Goal: Task Accomplishment & Management: Complete application form

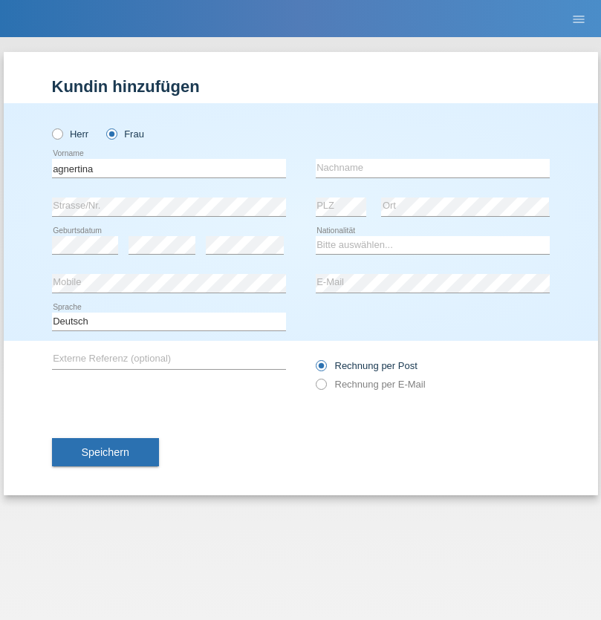
type input "agnertina"
click at [432, 168] on input "text" at bounding box center [433, 168] width 234 height 19
type input "noshaj"
select select "NL"
select select "C"
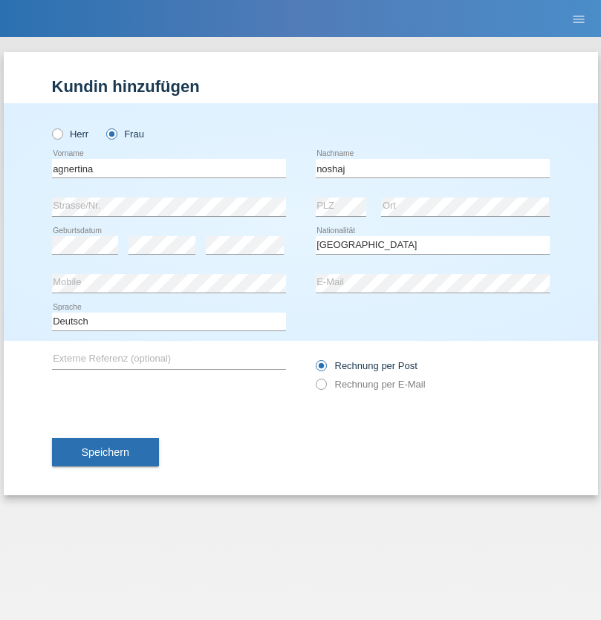
select select "01"
select select "08"
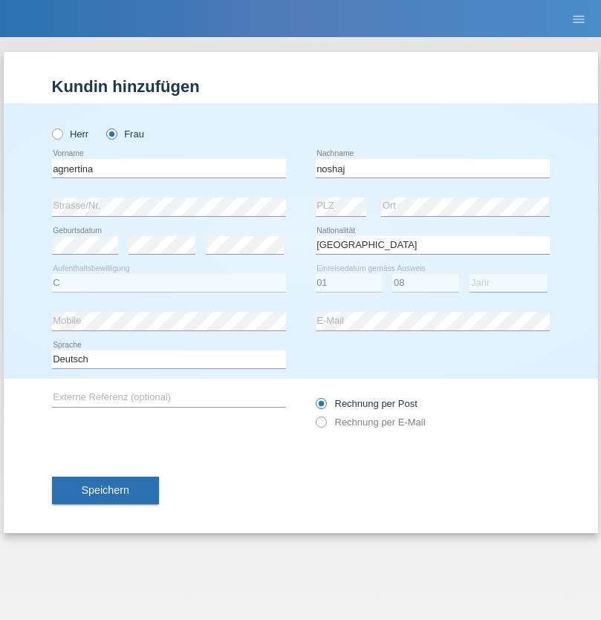
select select "2021"
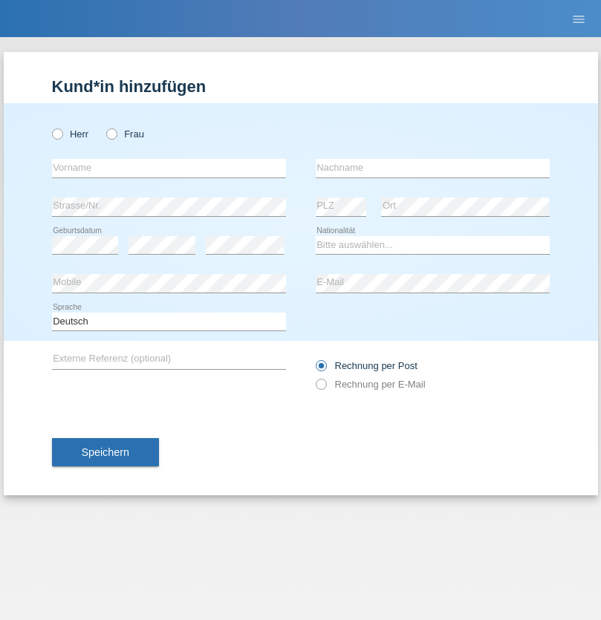
radio input "true"
click at [169, 168] on input "text" at bounding box center [169, 168] width 234 height 19
type input "bajram"
click at [432, 168] on input "text" at bounding box center [433, 168] width 234 height 19
type input "malluta"
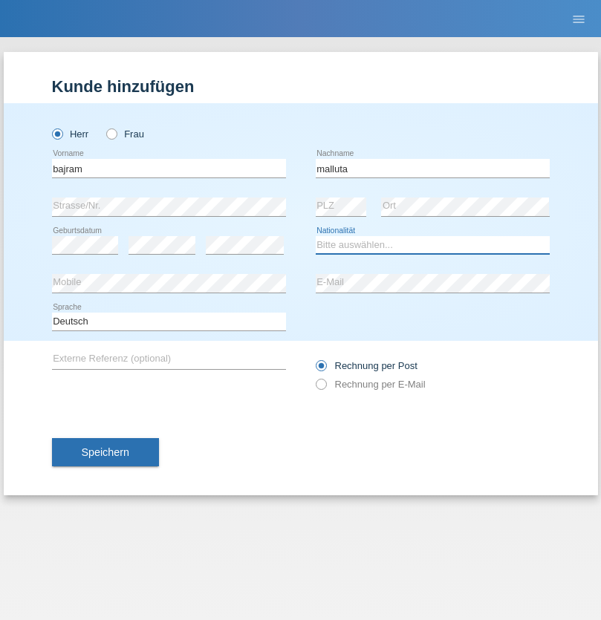
select select "CH"
radio input "true"
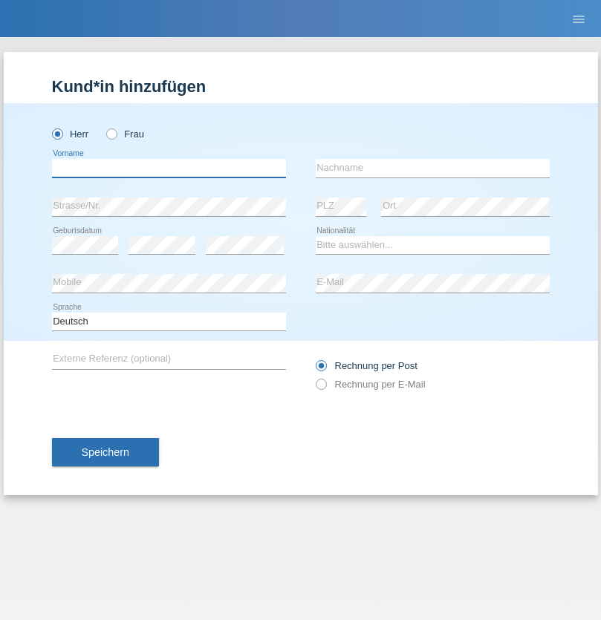
click at [169, 168] on input "text" at bounding box center [169, 168] width 234 height 19
type input "firat"
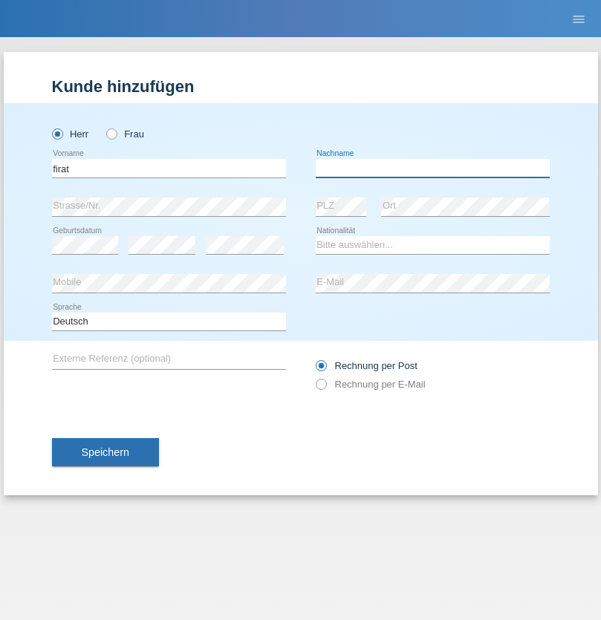
click at [432, 168] on input "text" at bounding box center [433, 168] width 234 height 19
type input "kara"
select select "CH"
radio input "true"
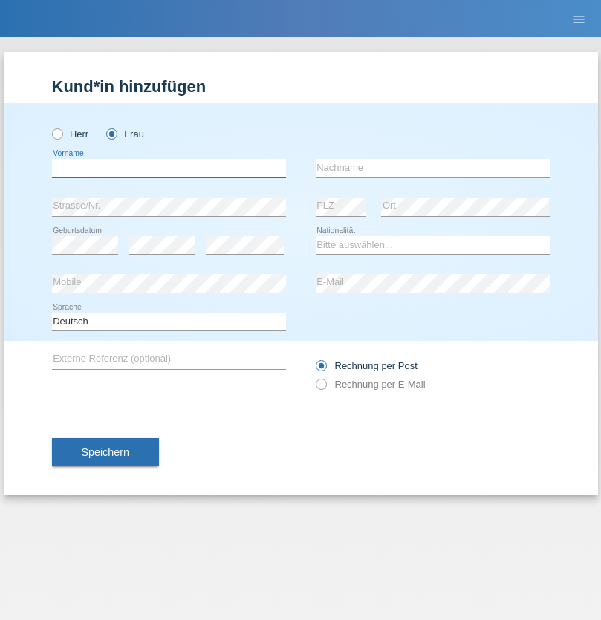
click at [169, 168] on input "text" at bounding box center [169, 168] width 234 height 19
type input "Dagmar"
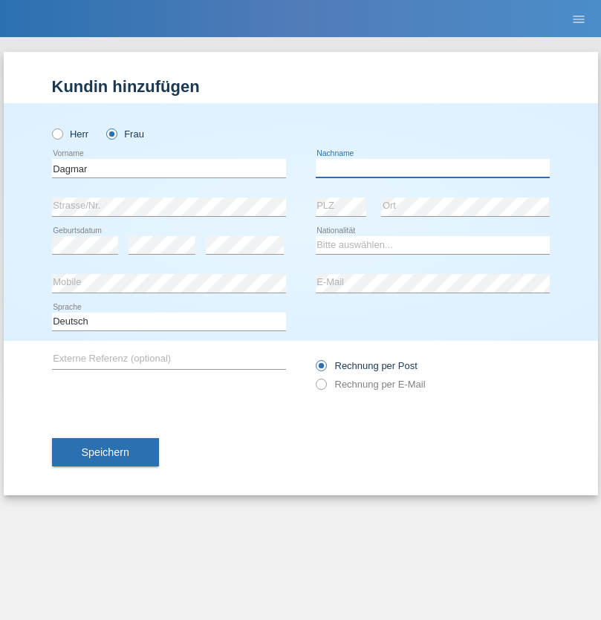
click at [432, 168] on input "text" at bounding box center [433, 168] width 234 height 19
type input "Reusser"
select select "CH"
radio input "true"
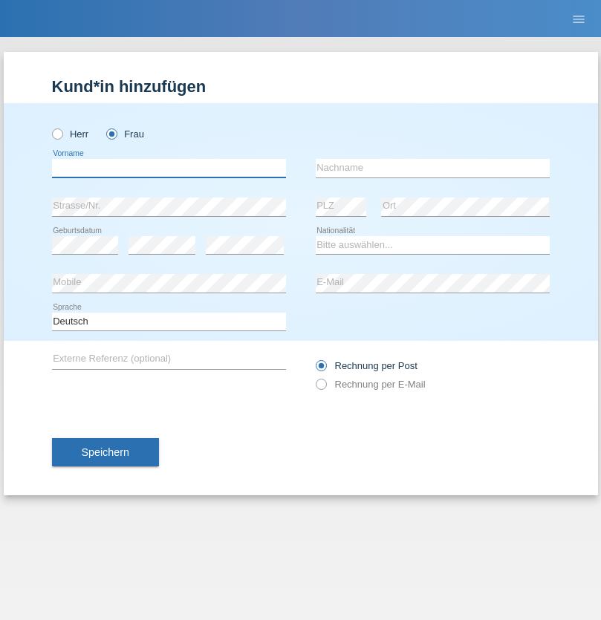
click at [169, 168] on input "text" at bounding box center [169, 168] width 234 height 19
type input "Dunja"
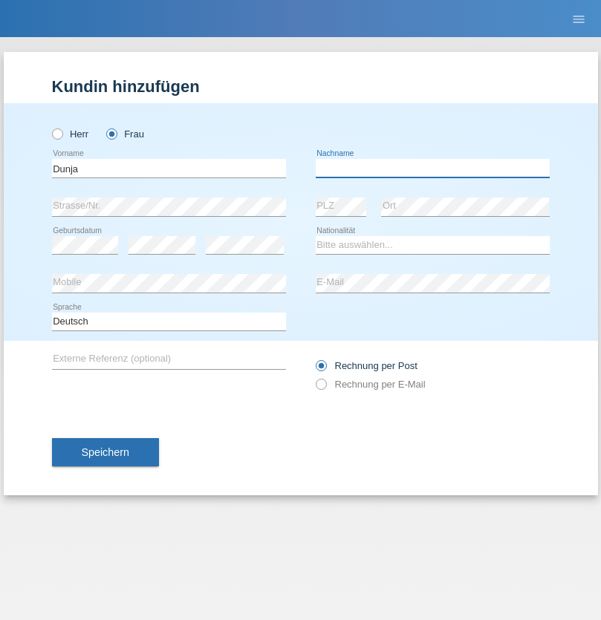
click at [432, 168] on input "text" at bounding box center [433, 168] width 234 height 19
type input "[PERSON_NAME]"
select select "HR"
select select "C"
select select "02"
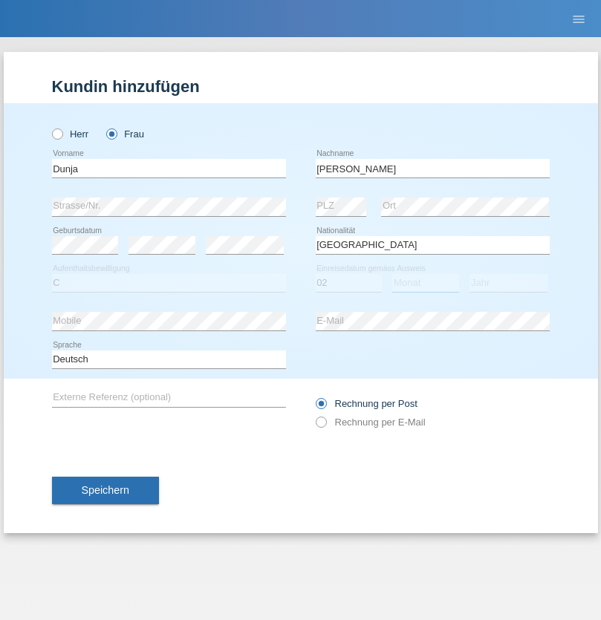
select select "09"
select select "2021"
